Goal: Transaction & Acquisition: Purchase product/service

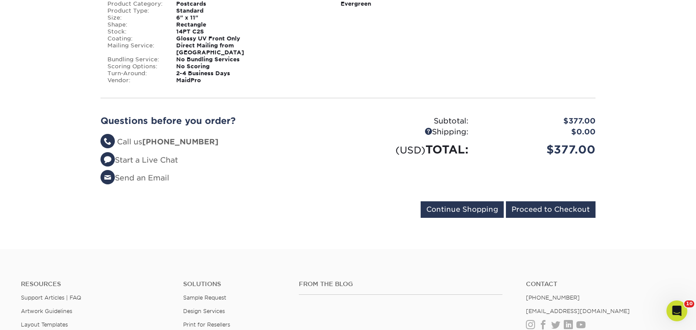
scroll to position [204, 0]
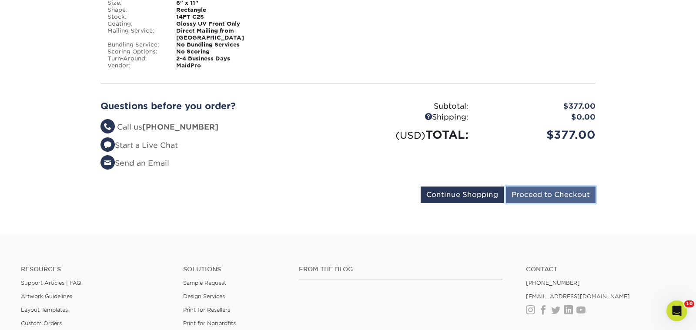
click at [552, 191] on input "Proceed to Checkout" at bounding box center [551, 195] width 90 height 17
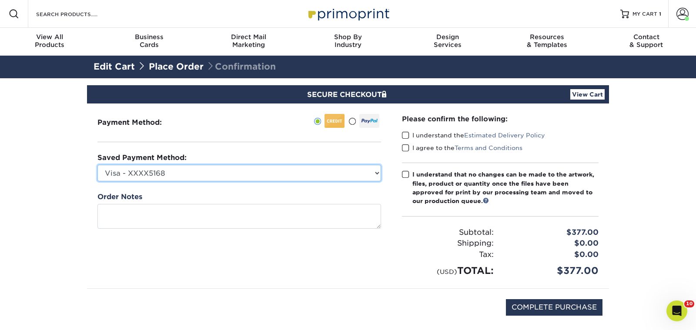
click at [366, 169] on select "Visa - XXXX5168 Visa - XXXX3359 American Express - XXXX2002 Visa - XXXX4889 New…" at bounding box center [239, 173] width 284 height 17
select select "75225"
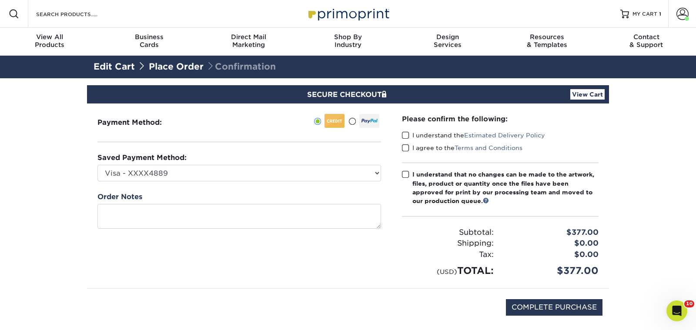
click at [408, 176] on span at bounding box center [405, 175] width 7 height 8
click at [0, 0] on input "I understand that no changes can be made to the artwork, files, product or quan…" at bounding box center [0, 0] width 0 height 0
drag, startPoint x: 405, startPoint y: 144, endPoint x: 410, endPoint y: 134, distance: 11.9
click at [404, 144] on span at bounding box center [405, 148] width 7 height 8
click at [0, 0] on input "I agree to the Terms and Conditions" at bounding box center [0, 0] width 0 height 0
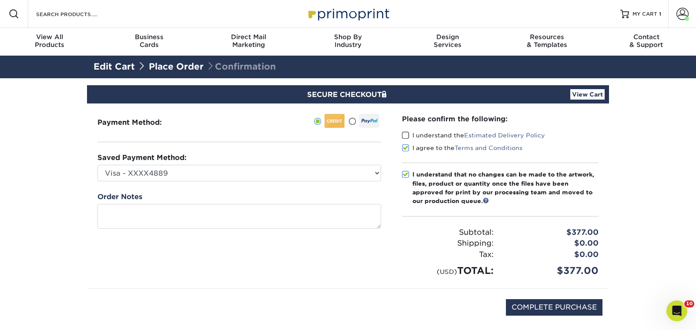
click at [408, 134] on span at bounding box center [405, 135] width 7 height 8
click at [0, 0] on input "I understand the Estimated Delivery Policy" at bounding box center [0, 0] width 0 height 0
click at [562, 299] on input "COMPLETE PURCHASE" at bounding box center [554, 307] width 97 height 17
type input "PROCESSING, PLEASE WAIT..."
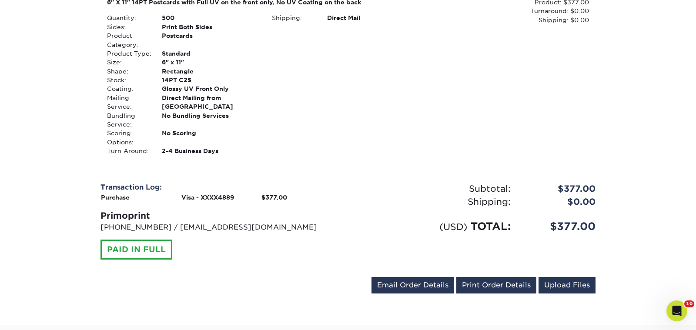
scroll to position [297, 0]
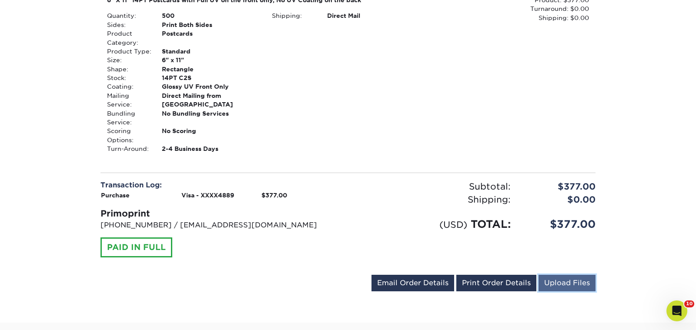
click at [574, 282] on link "Upload Files" at bounding box center [567, 283] width 57 height 17
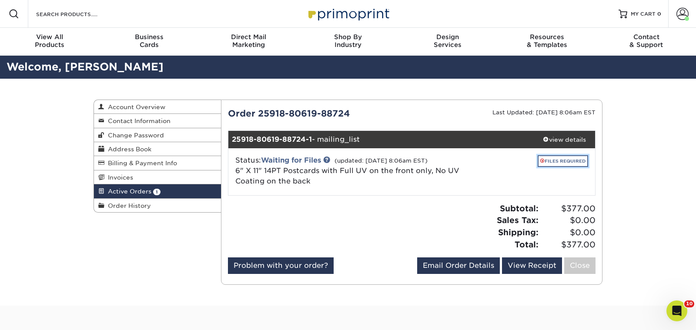
click at [553, 161] on link "FILES REQUIRED" at bounding box center [563, 161] width 50 height 12
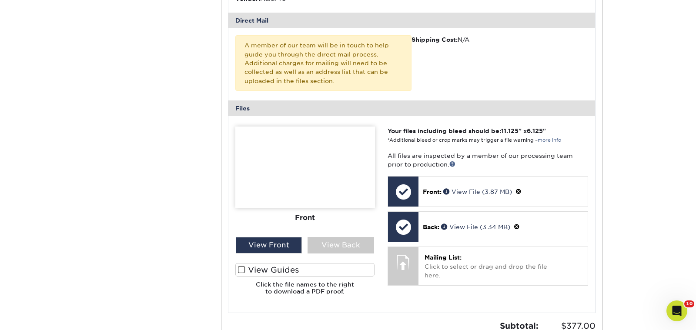
scroll to position [334, 0]
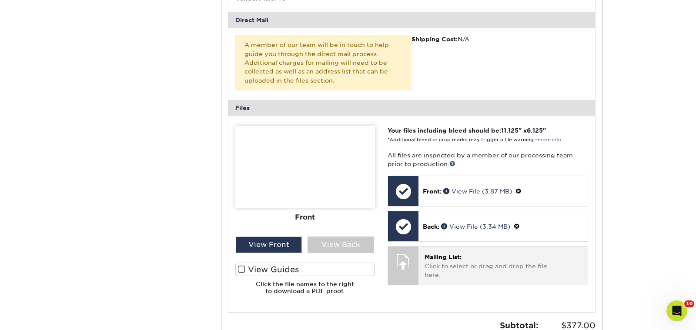
click at [440, 254] on span "Mailing List:" at bounding box center [443, 257] width 37 height 7
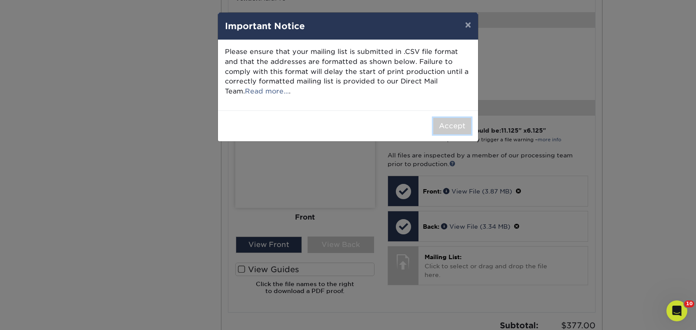
click at [442, 127] on button "Accept" at bounding box center [452, 126] width 38 height 17
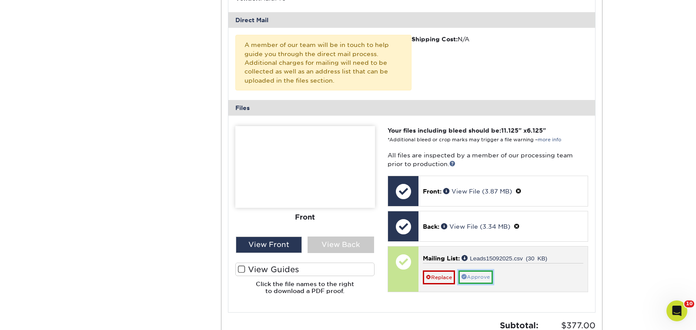
click at [489, 271] on link "Approve" at bounding box center [476, 277] width 34 height 13
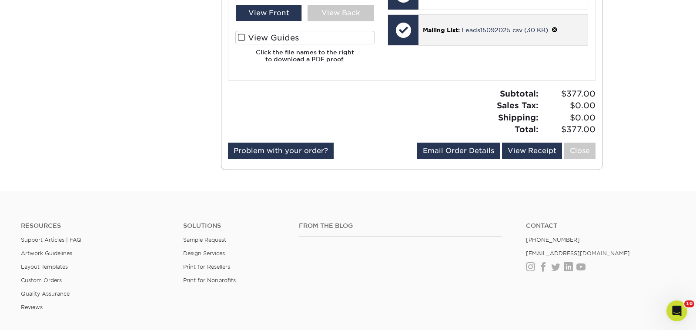
scroll to position [588, 0]
